Goal: Check status: Check status

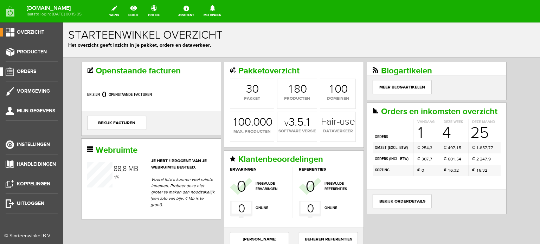
click at [31, 69] on span "Orders" at bounding box center [26, 72] width 19 height 6
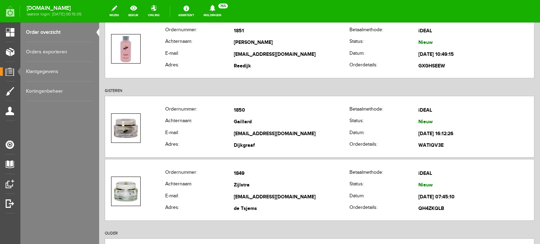
scroll to position [108, 0]
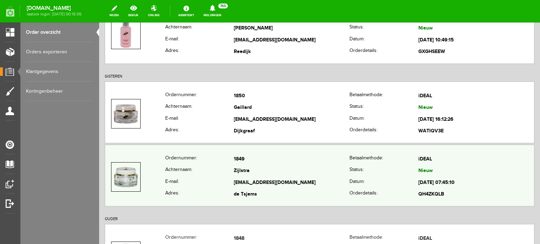
click at [244, 175] on td "Zijlstra" at bounding box center [292, 172] width 116 height 12
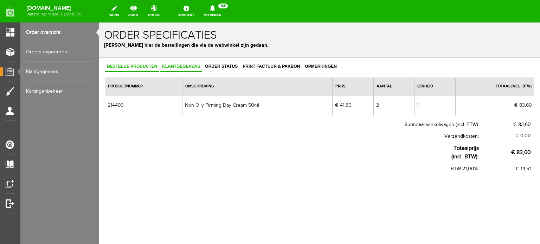
click at [174, 64] on span "Klantgegevens" at bounding box center [181, 66] width 42 height 5
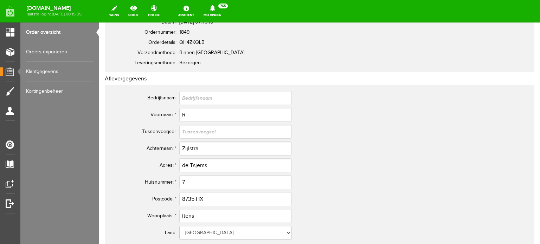
scroll to position [93, 0]
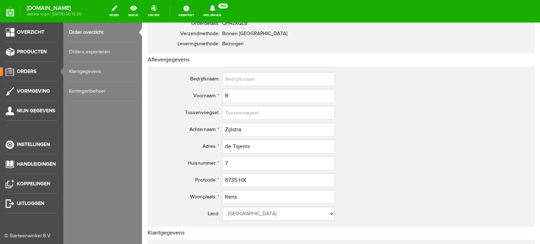
click at [28, 71] on span "Orders" at bounding box center [26, 72] width 19 height 6
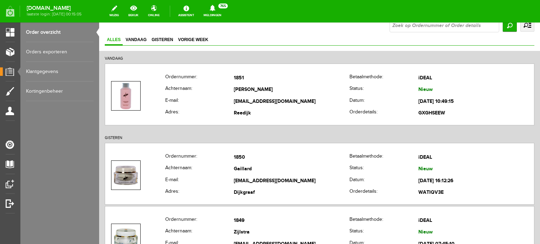
scroll to position [65, 0]
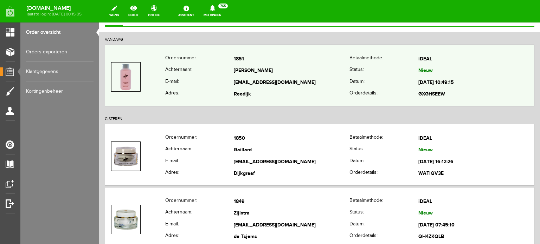
click at [245, 77] on td "[EMAIL_ADDRESS][DOMAIN_NAME]" at bounding box center [292, 83] width 116 height 12
